Goal: Use online tool/utility: Utilize a website feature to perform a specific function

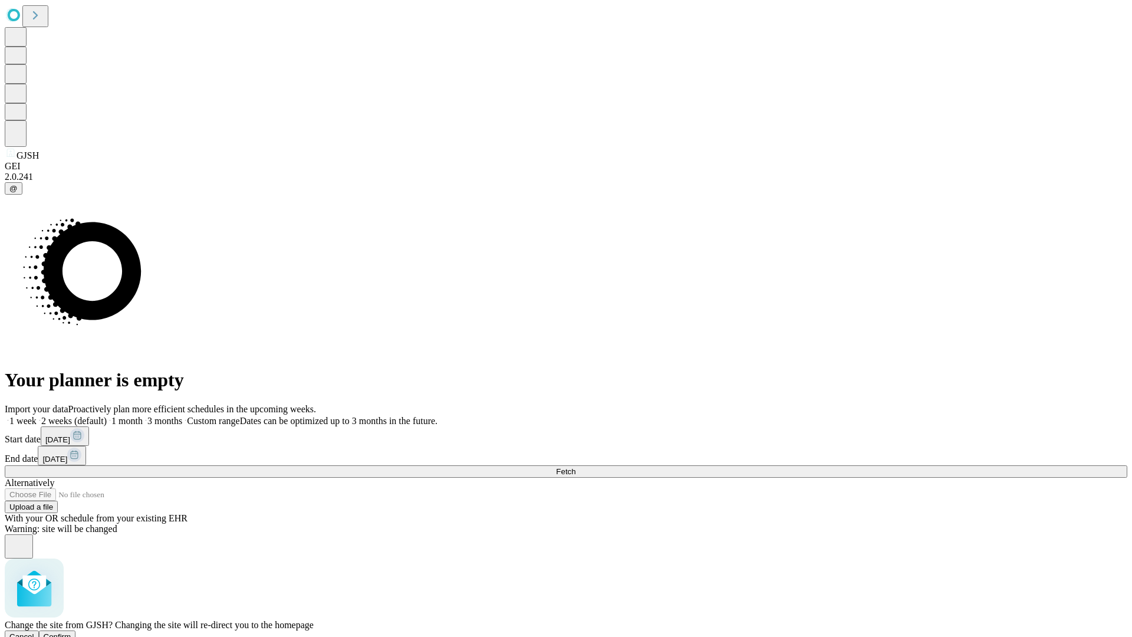
click at [71, 632] on span "Confirm" at bounding box center [58, 636] width 28 height 9
click at [37, 416] on label "1 week" at bounding box center [21, 421] width 32 height 10
click at [575, 467] on span "Fetch" at bounding box center [565, 471] width 19 height 9
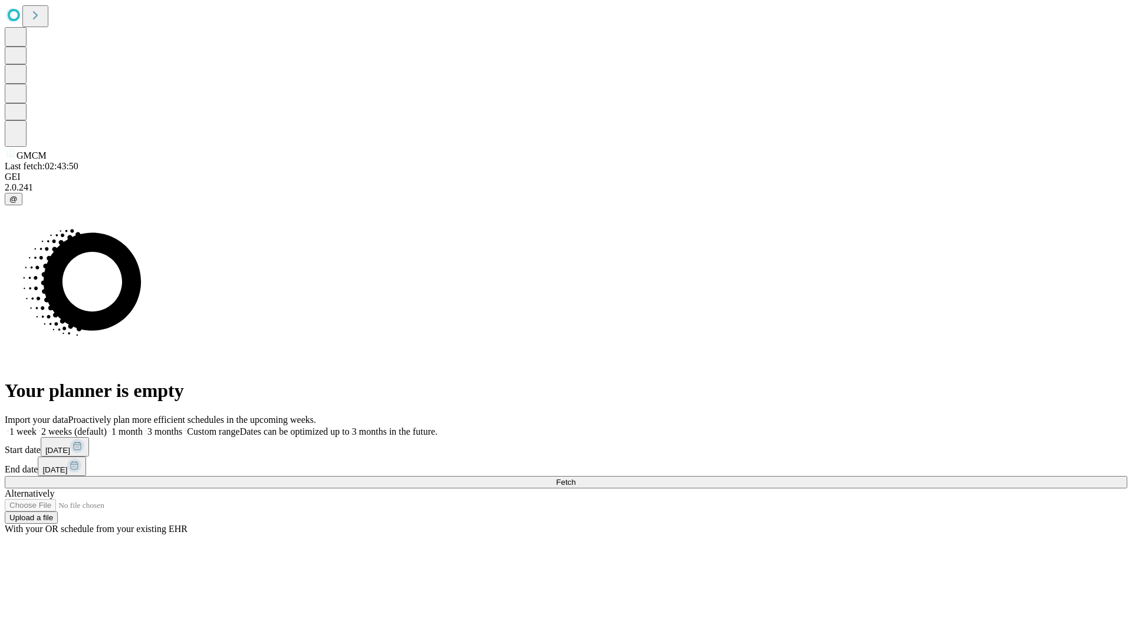
click at [37, 426] on label "1 week" at bounding box center [21, 431] width 32 height 10
click at [575, 478] on span "Fetch" at bounding box center [565, 482] width 19 height 9
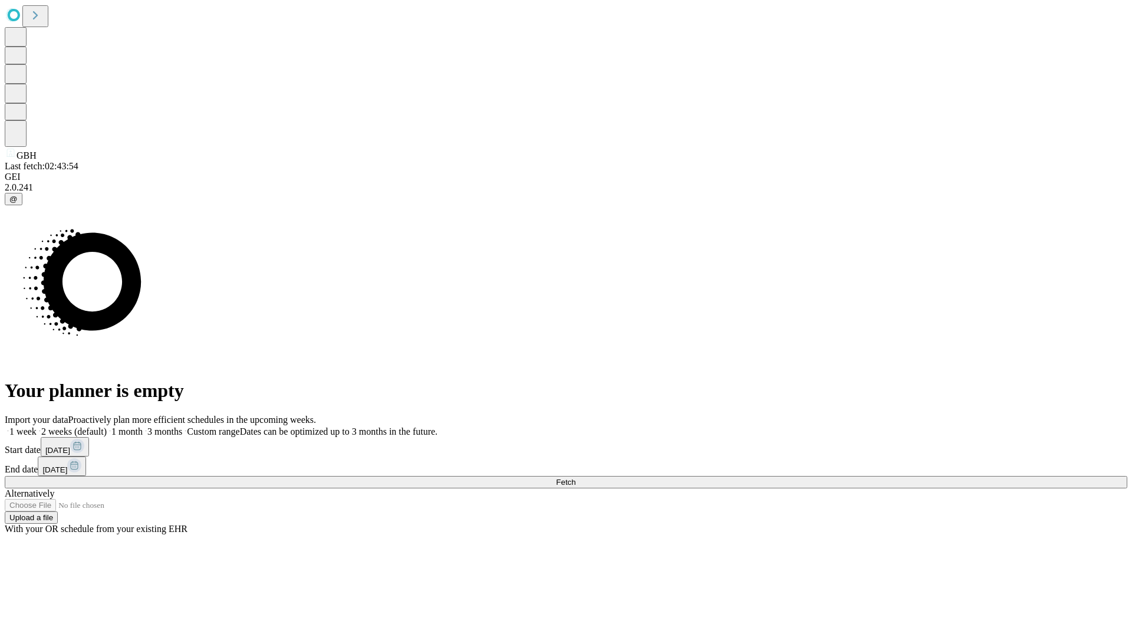
click at [37, 426] on label "1 week" at bounding box center [21, 431] width 32 height 10
click at [575, 478] on span "Fetch" at bounding box center [565, 482] width 19 height 9
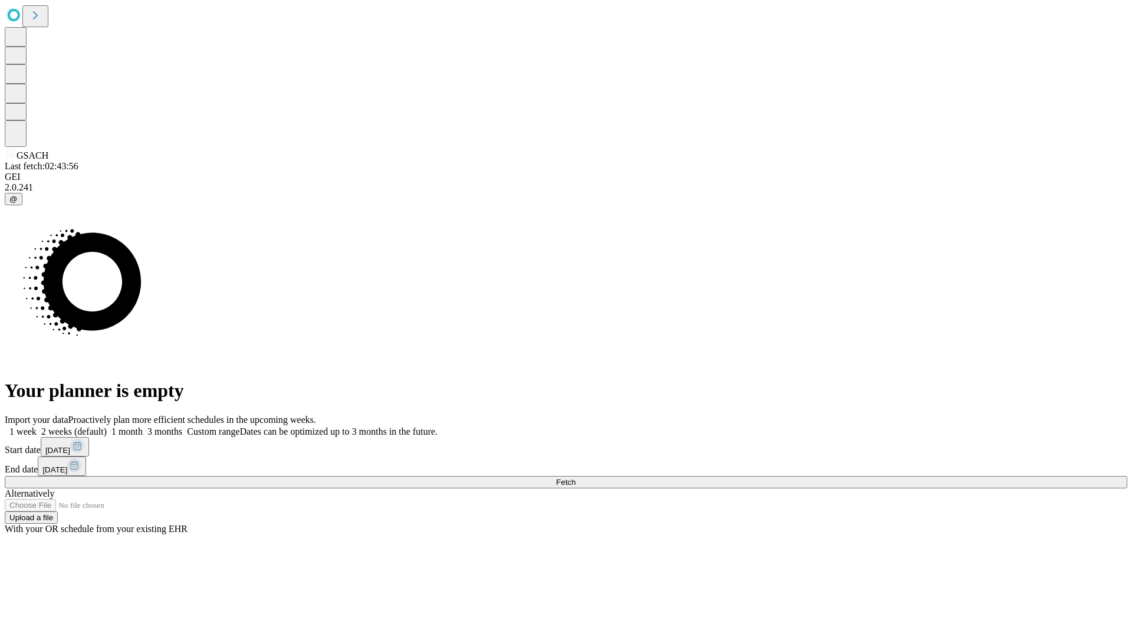
click at [37, 426] on label "1 week" at bounding box center [21, 431] width 32 height 10
click at [575, 478] on span "Fetch" at bounding box center [565, 482] width 19 height 9
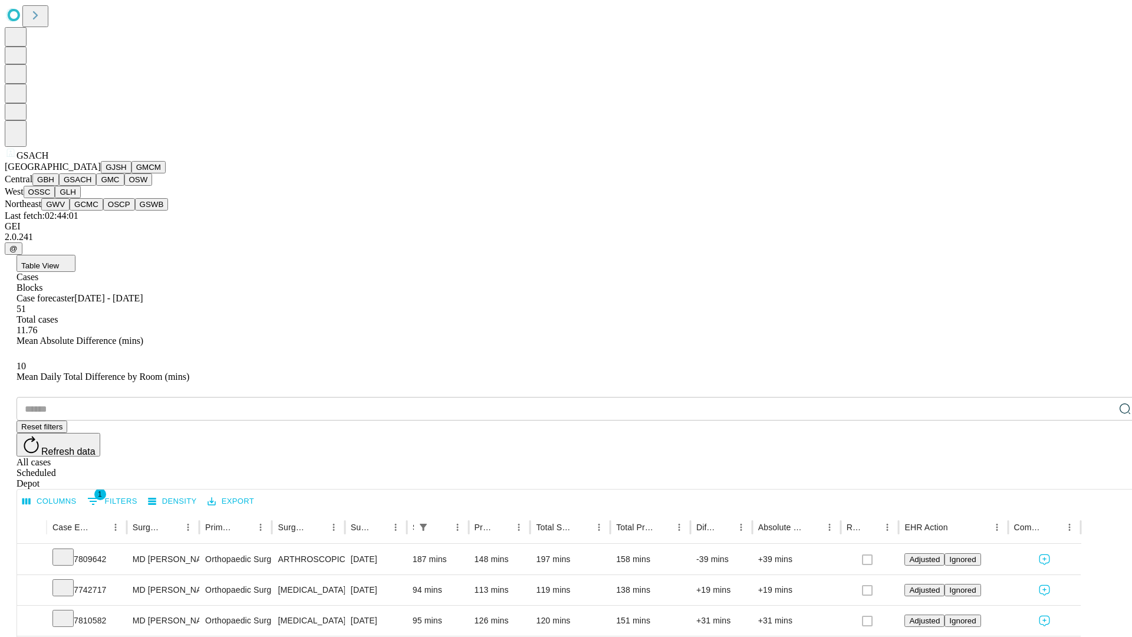
click at [96, 186] on button "GMC" at bounding box center [110, 179] width 28 height 12
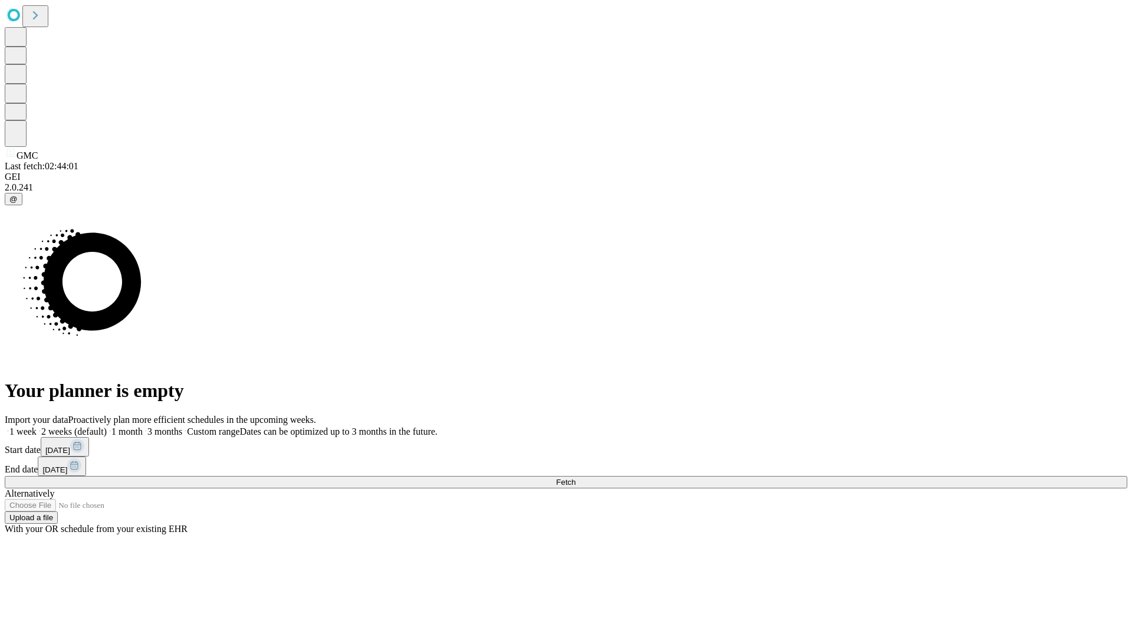
click at [37, 426] on label "1 week" at bounding box center [21, 431] width 32 height 10
click at [575, 478] on span "Fetch" at bounding box center [565, 482] width 19 height 9
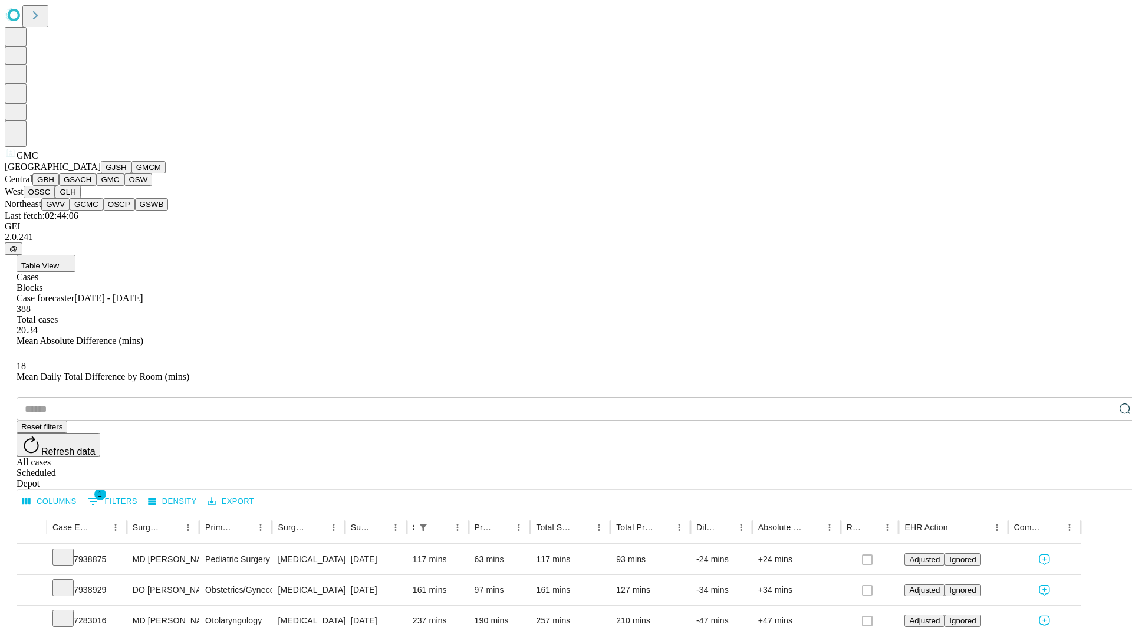
click at [124, 186] on button "OSW" at bounding box center [138, 179] width 28 height 12
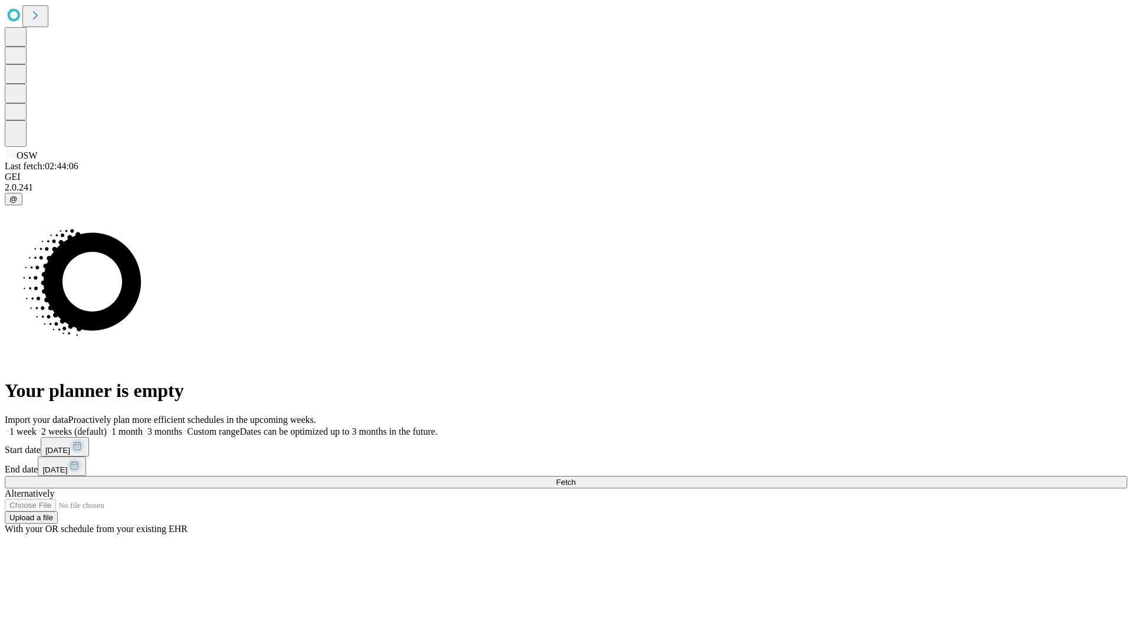
click at [575, 478] on span "Fetch" at bounding box center [565, 482] width 19 height 9
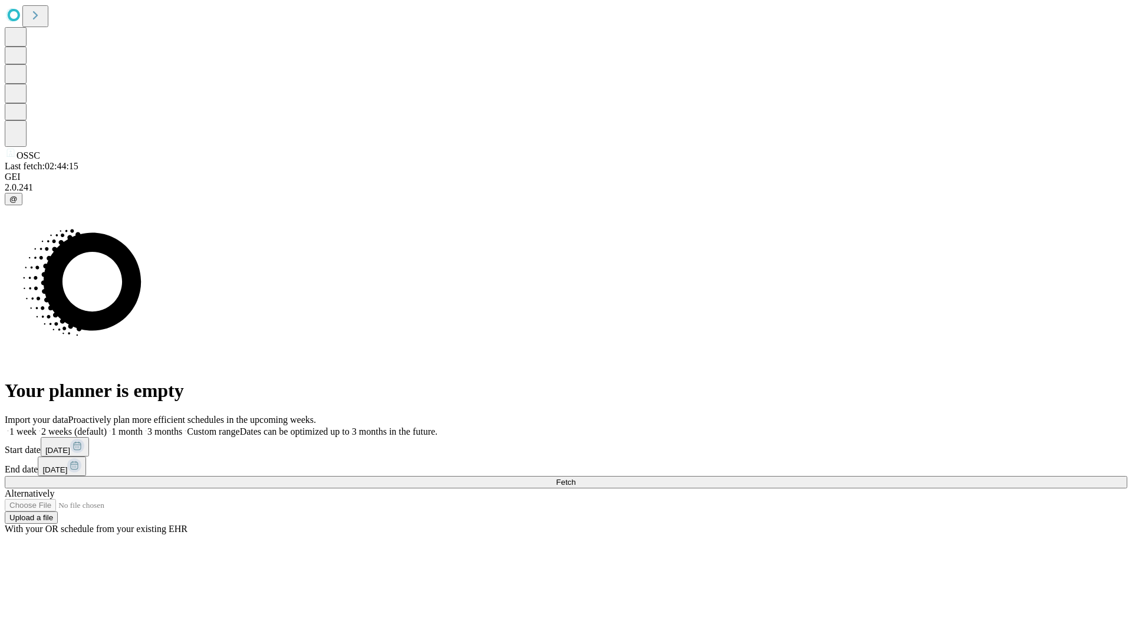
click at [37, 426] on label "1 week" at bounding box center [21, 431] width 32 height 10
click at [575, 478] on span "Fetch" at bounding box center [565, 482] width 19 height 9
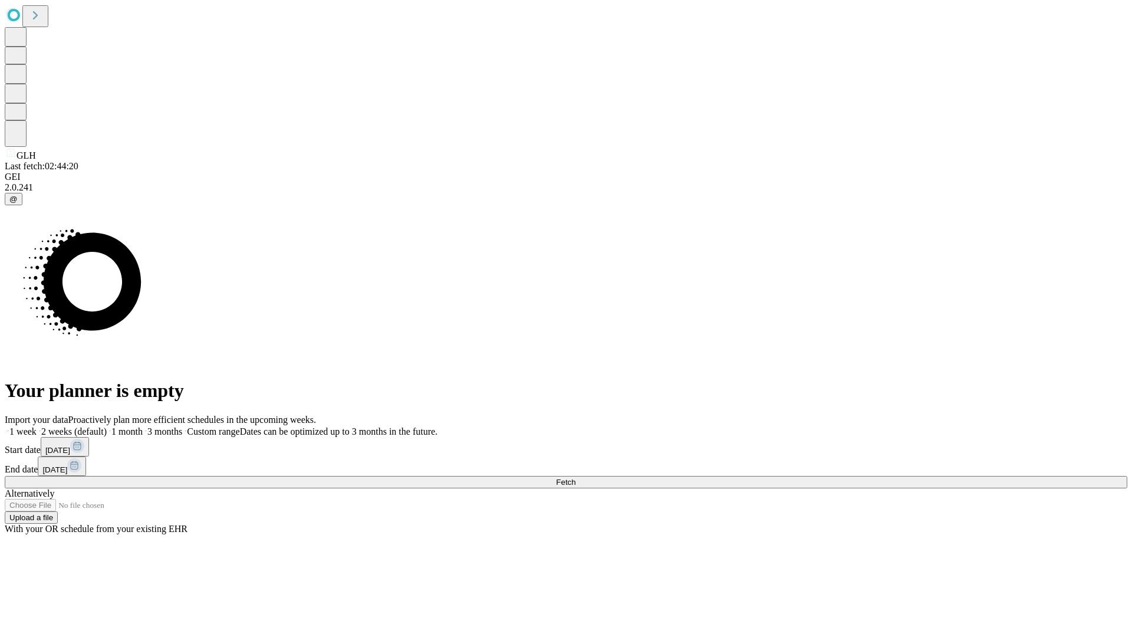
click at [37, 426] on label "1 week" at bounding box center [21, 431] width 32 height 10
click at [575, 478] on span "Fetch" at bounding box center [565, 482] width 19 height 9
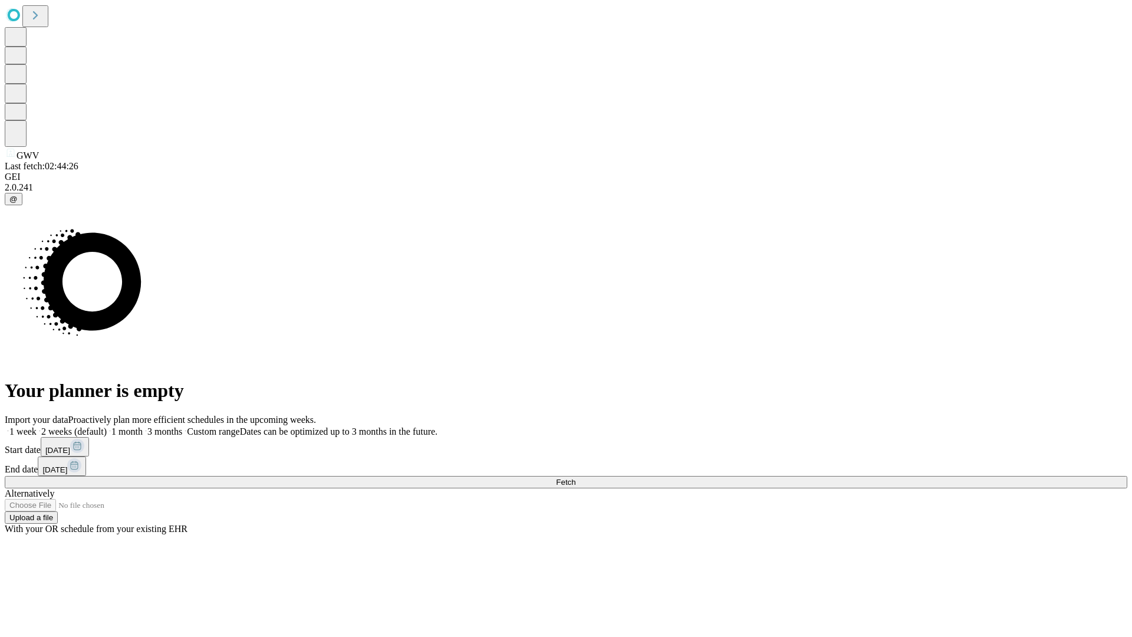
click at [37, 426] on label "1 week" at bounding box center [21, 431] width 32 height 10
click at [575, 478] on span "Fetch" at bounding box center [565, 482] width 19 height 9
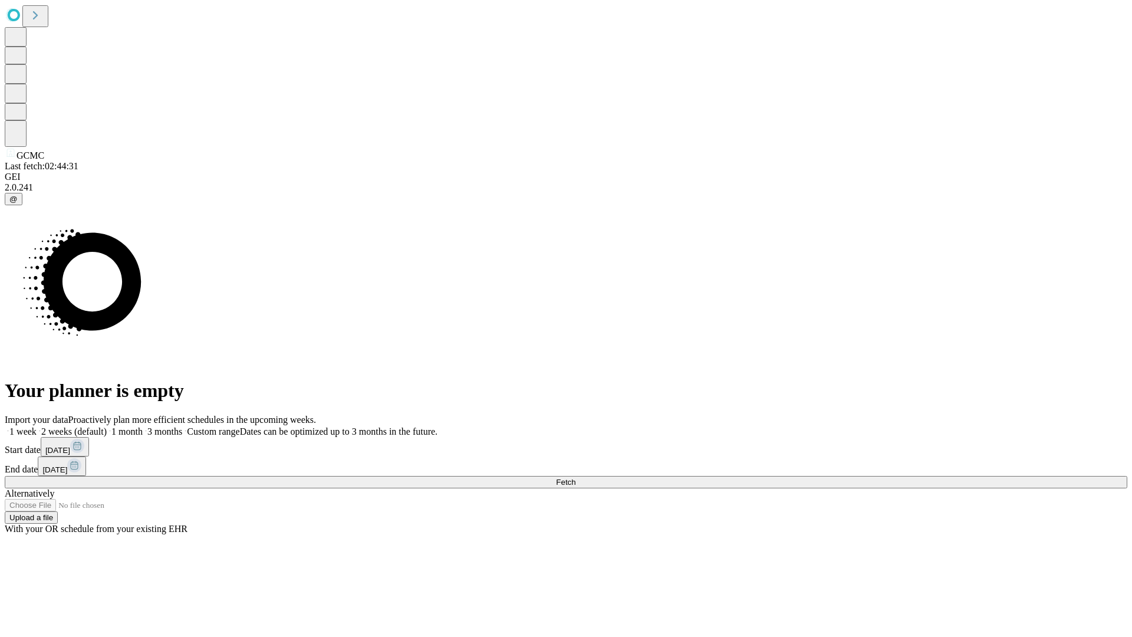
click at [37, 426] on label "1 week" at bounding box center [21, 431] width 32 height 10
click at [575, 478] on span "Fetch" at bounding box center [565, 482] width 19 height 9
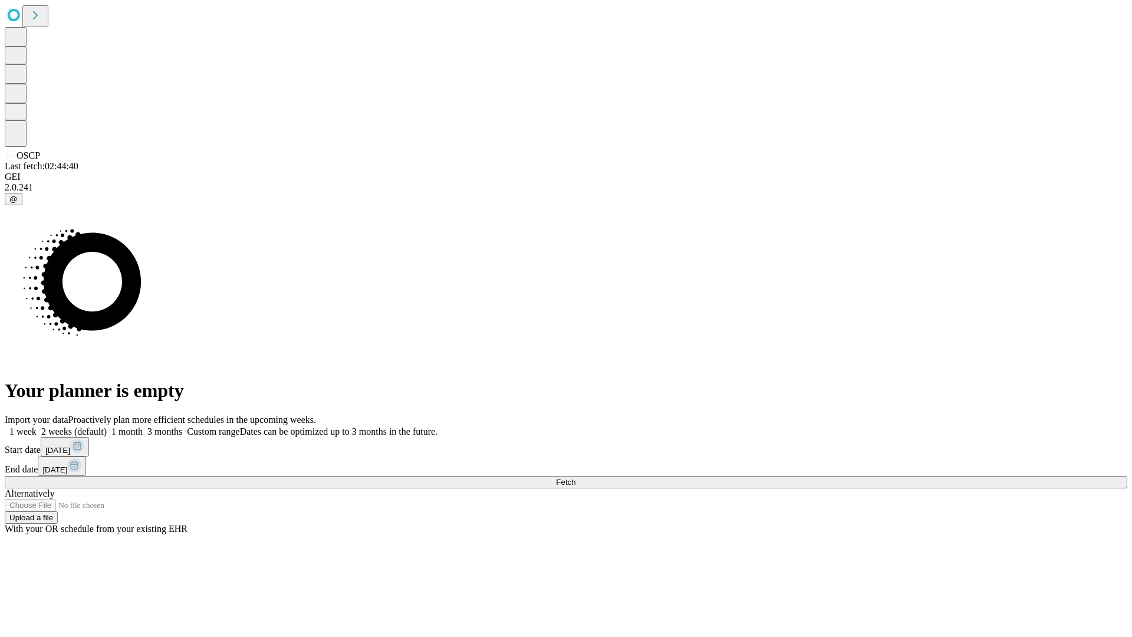
click at [37, 426] on label "1 week" at bounding box center [21, 431] width 32 height 10
click at [575, 478] on span "Fetch" at bounding box center [565, 482] width 19 height 9
